Goal: Task Accomplishment & Management: Manage account settings

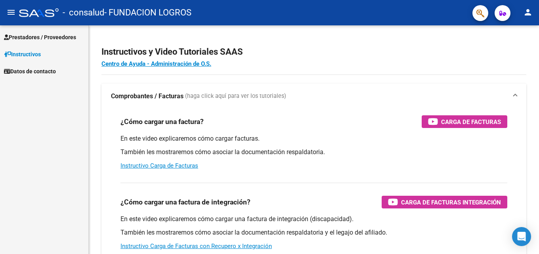
click at [44, 36] on span "Prestadores / Proveedores" at bounding box center [40, 37] width 72 height 9
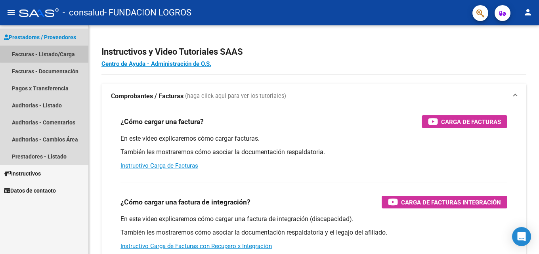
click at [45, 52] on link "Facturas - Listado/Carga" at bounding box center [44, 54] width 88 height 17
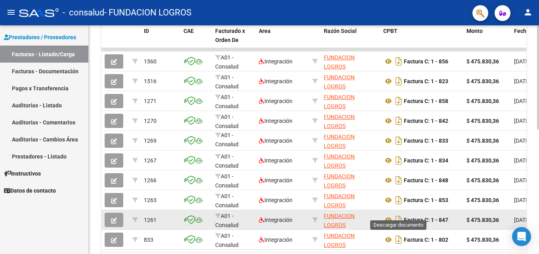
scroll to position [274, 0]
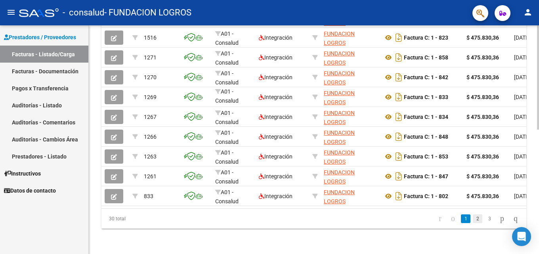
click at [473, 219] on link "2" at bounding box center [478, 218] width 10 height 9
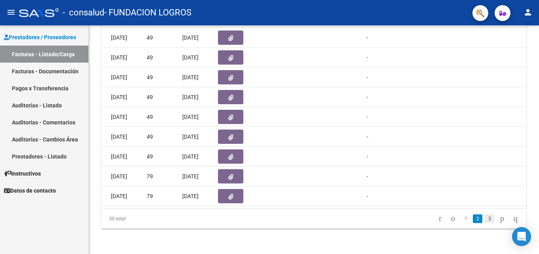
click at [484, 219] on link "3" at bounding box center [489, 218] width 10 height 9
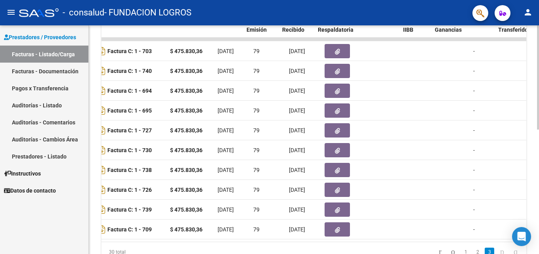
scroll to position [0, 303]
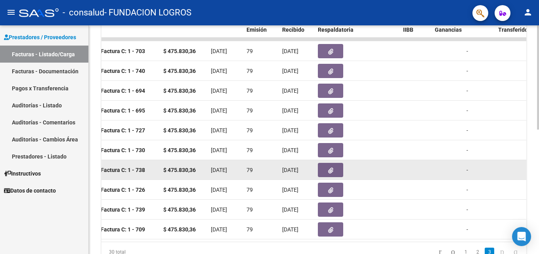
click at [332, 169] on icon "button" at bounding box center [330, 171] width 5 height 6
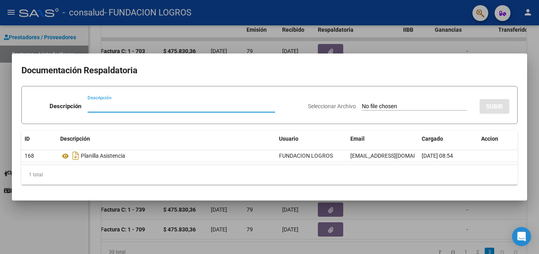
click at [119, 104] on input "Descripción" at bounding box center [181, 106] width 187 height 7
type input "SAIE [PERSON_NAME]"
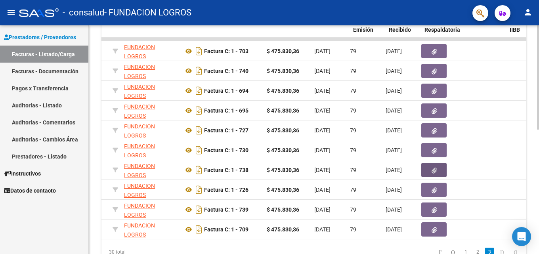
scroll to position [0, 154]
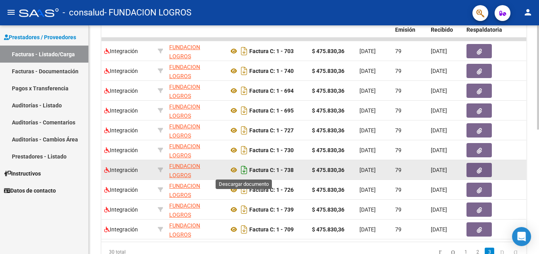
click at [243, 171] on icon "Descargar documento" at bounding box center [244, 170] width 10 height 13
